Goal: Information Seeking & Learning: Check status

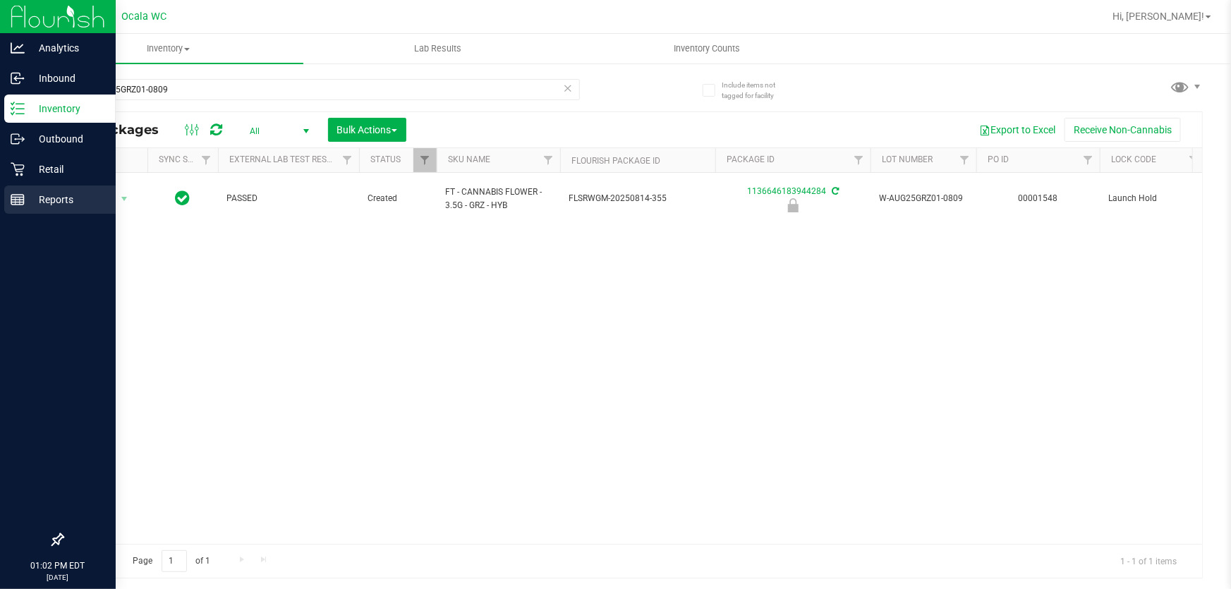
click at [13, 212] on div "Reports" at bounding box center [59, 200] width 111 height 28
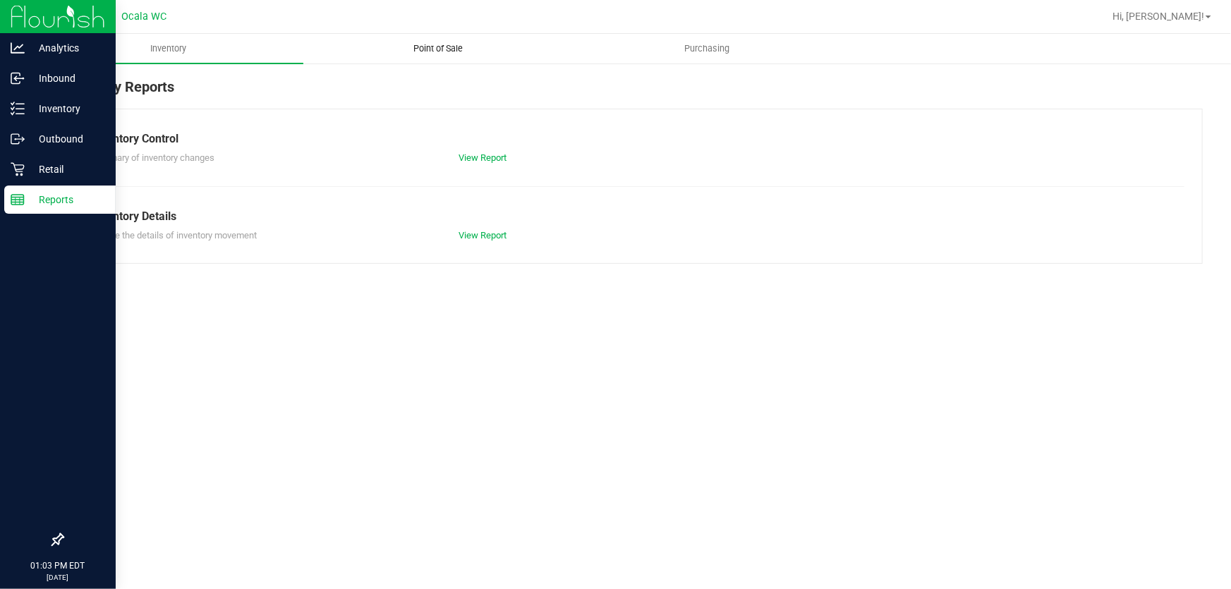
click at [445, 42] on span "Point of Sale" at bounding box center [438, 48] width 88 height 13
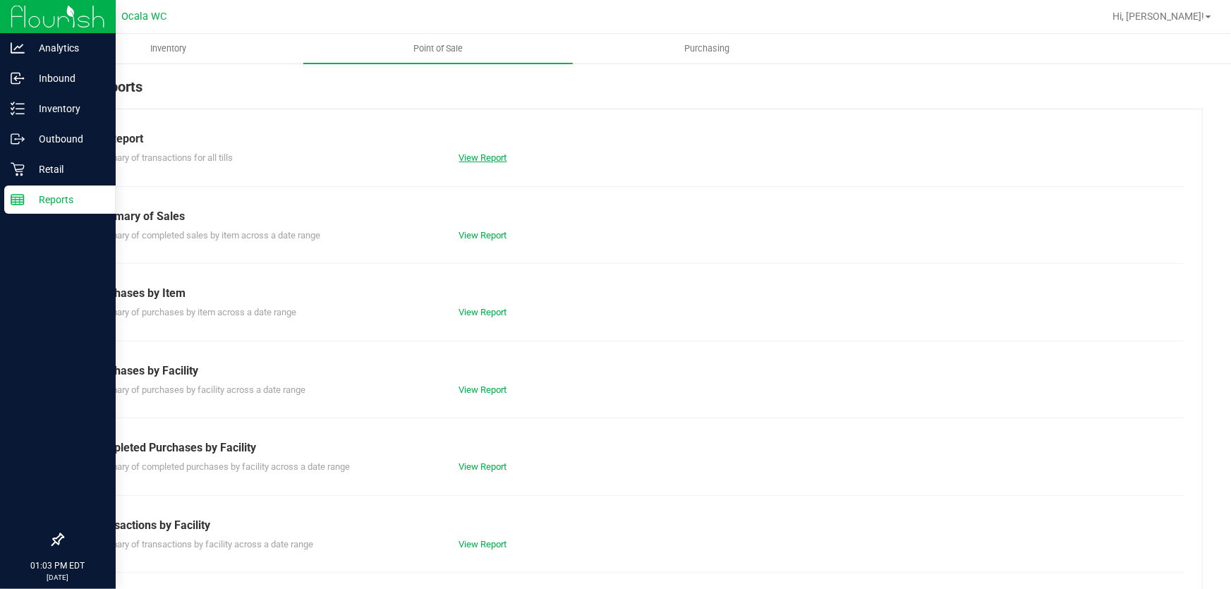
click at [502, 156] on link "View Report" at bounding box center [483, 157] width 48 height 11
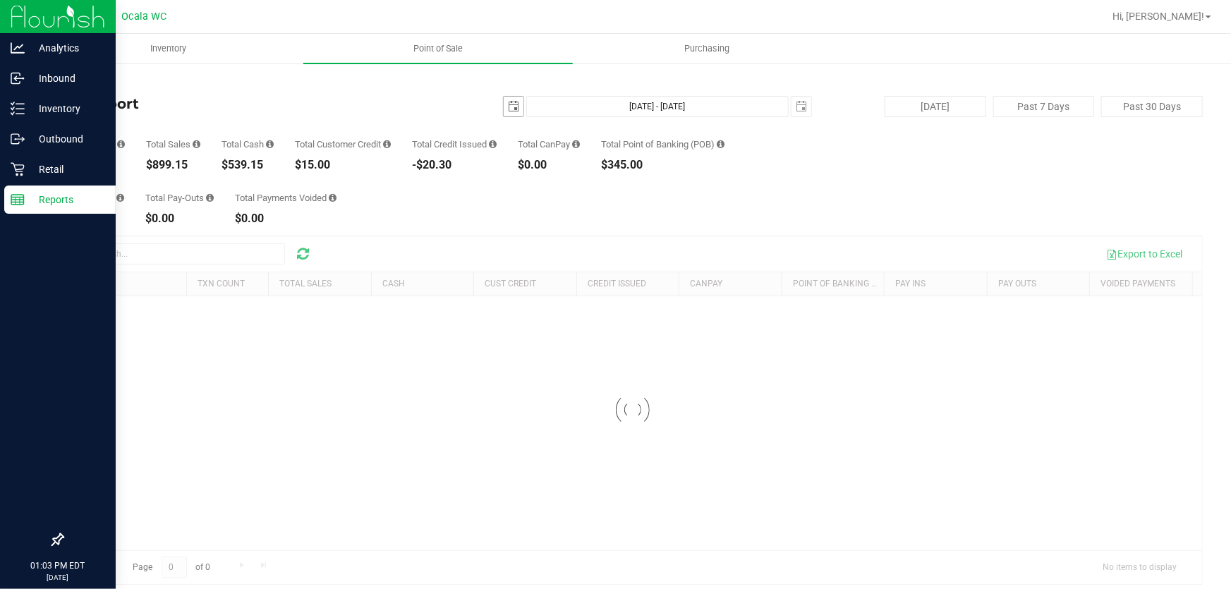
click at [514, 106] on span "select" at bounding box center [514, 107] width 20 height 20
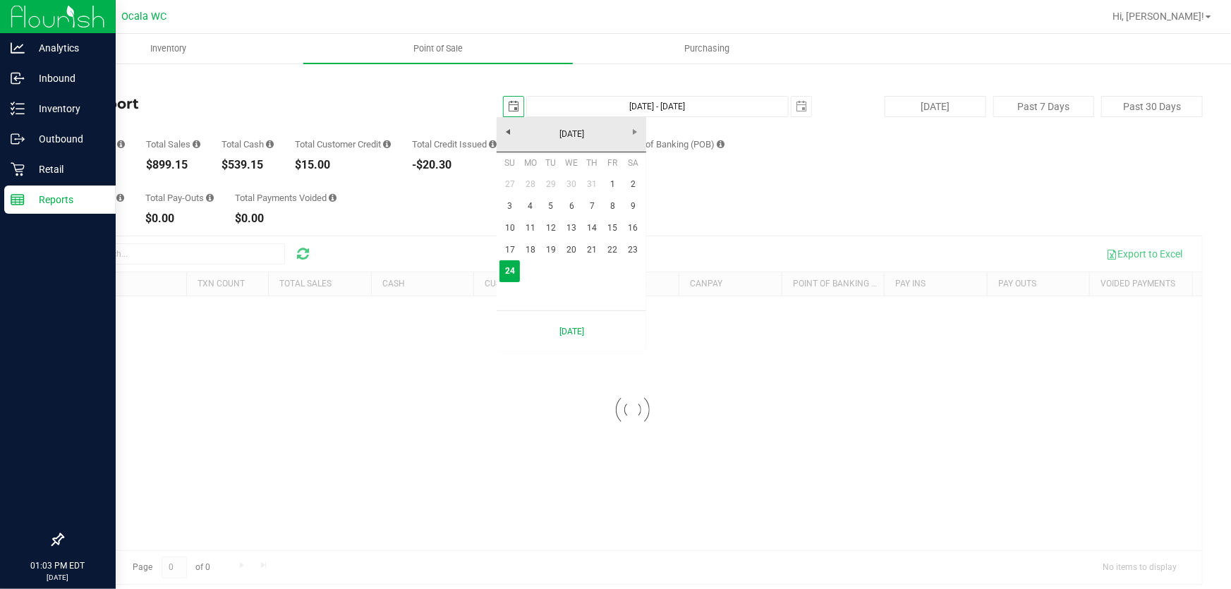
scroll to position [0, 35]
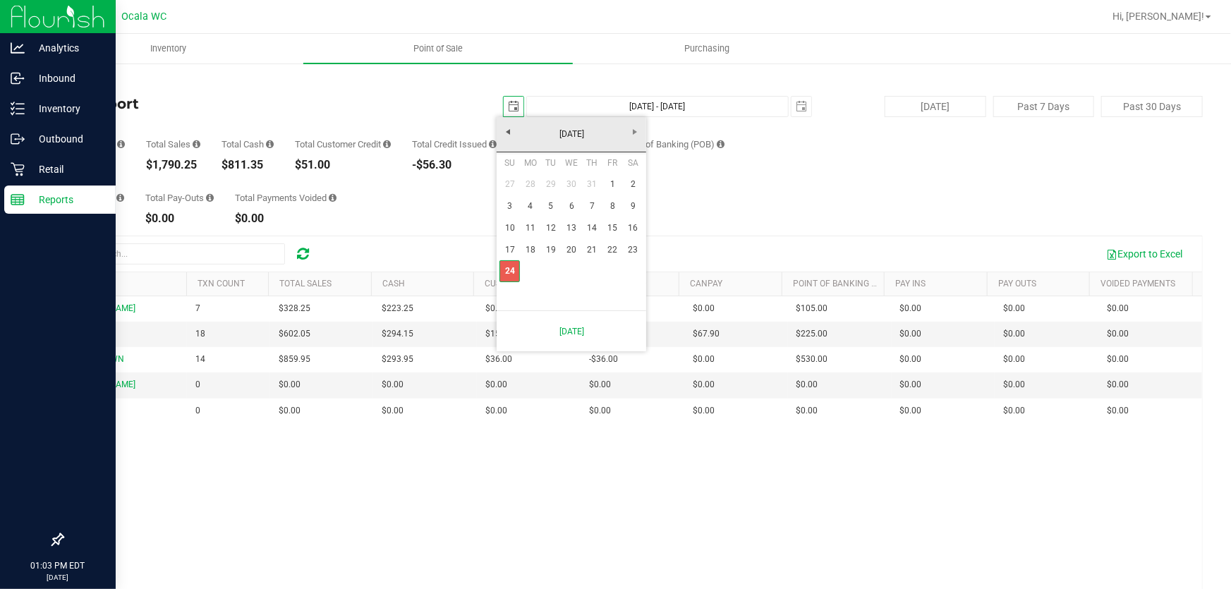
click at [514, 273] on link "24" at bounding box center [510, 271] width 20 height 22
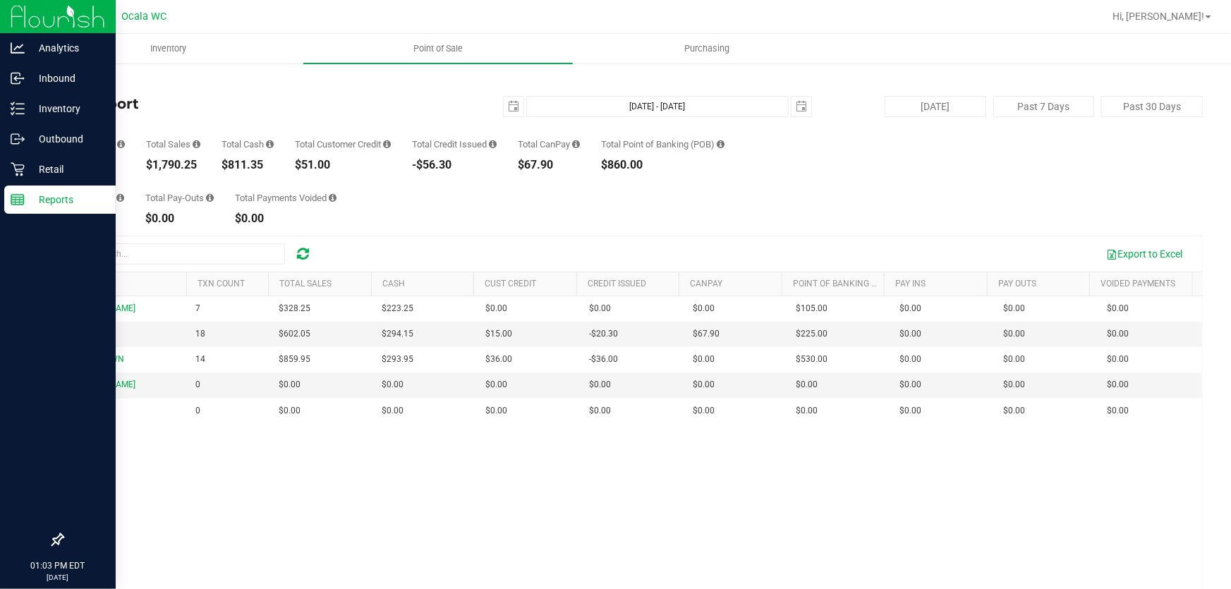
scroll to position [0, 0]
click at [171, 166] on div "$1,790.25" at bounding box center [173, 164] width 54 height 11
copy div "1,790.25"
click at [28, 76] on p "Inbound" at bounding box center [67, 78] width 85 height 17
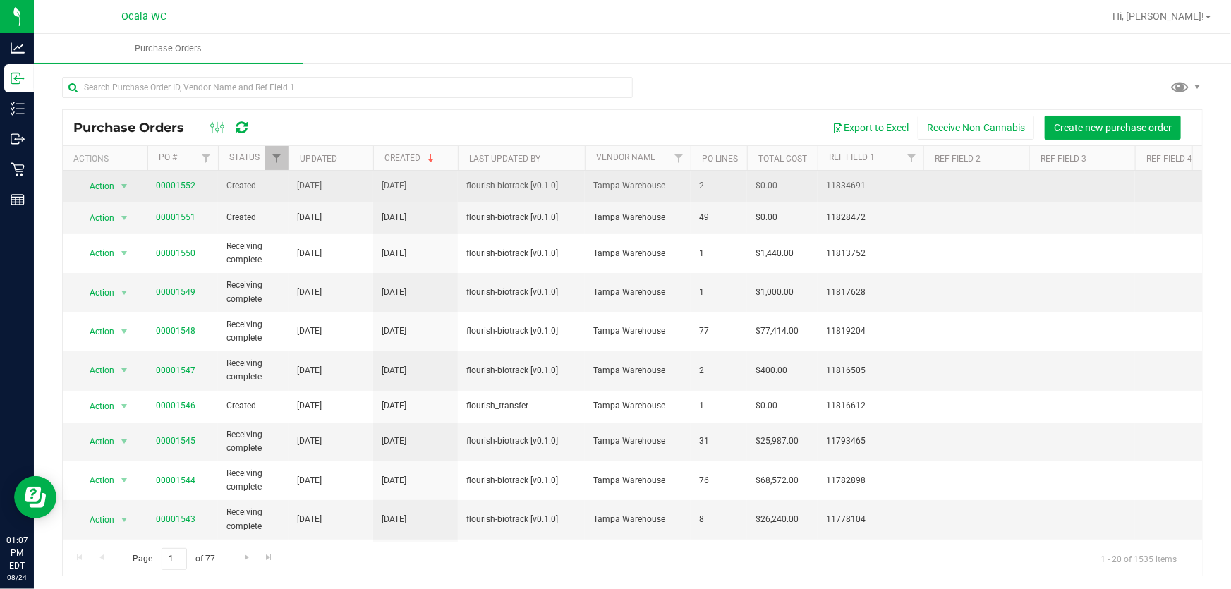
click at [181, 189] on link "00001552" at bounding box center [176, 186] width 40 height 10
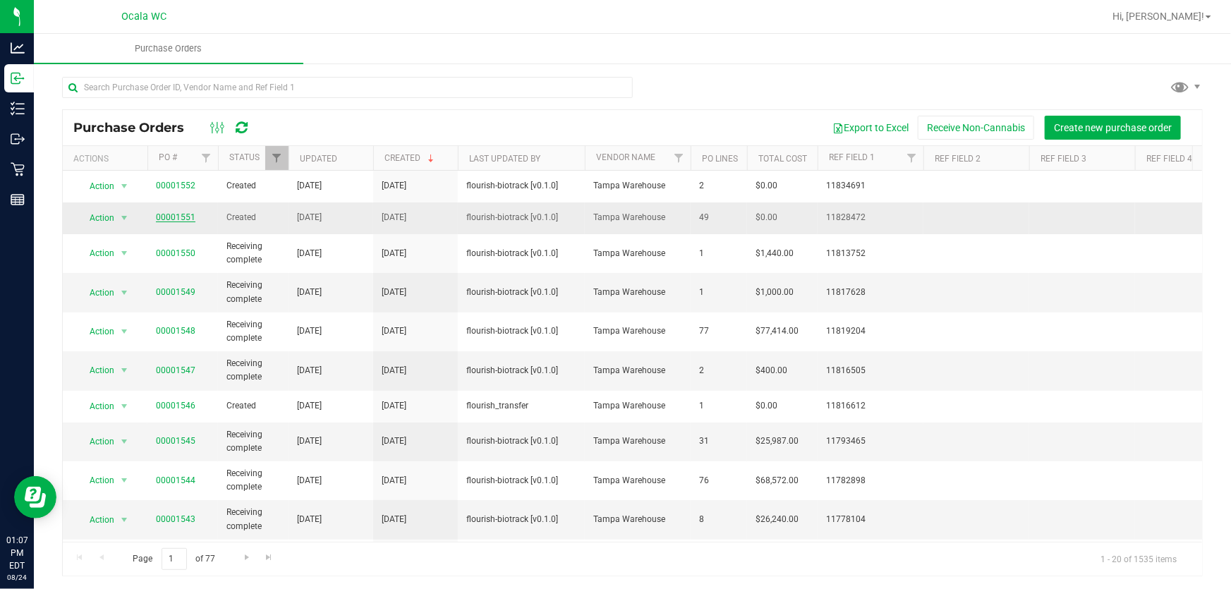
click at [165, 219] on link "00001551" at bounding box center [176, 217] width 40 height 10
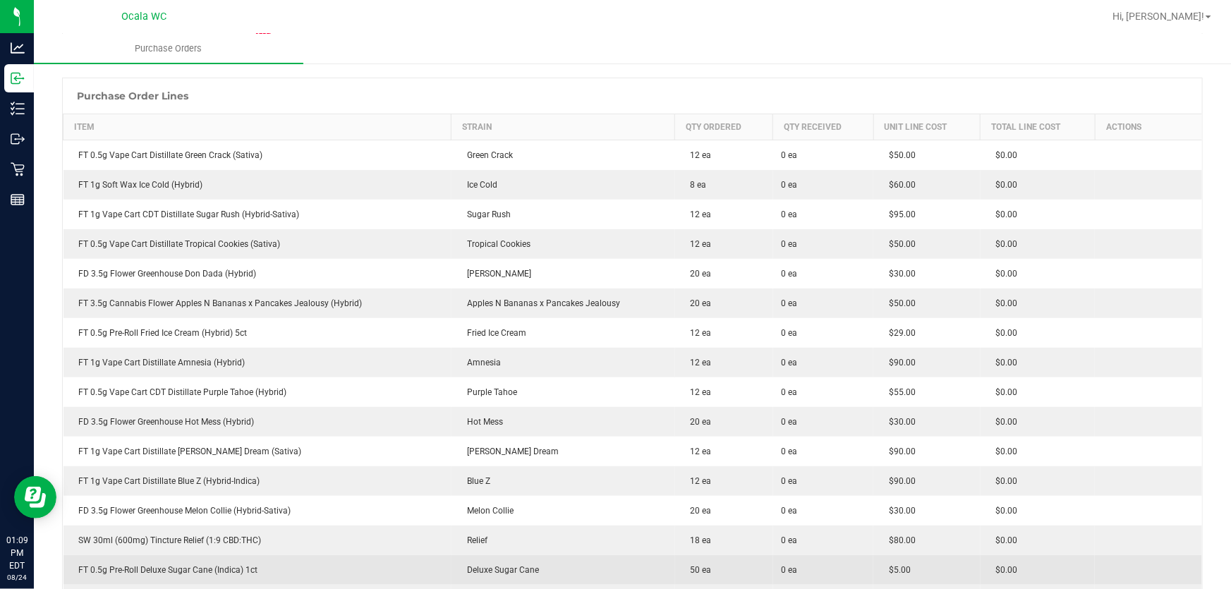
scroll to position [128, 0]
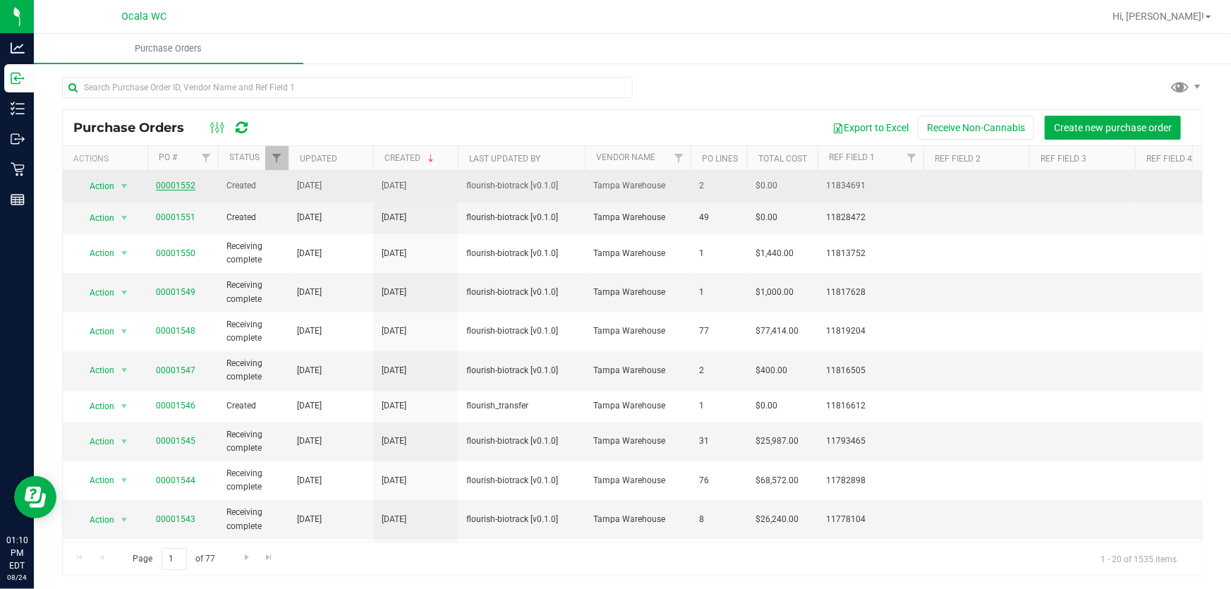
click at [166, 186] on link "00001552" at bounding box center [176, 186] width 40 height 10
